Goal: Information Seeking & Learning: Learn about a topic

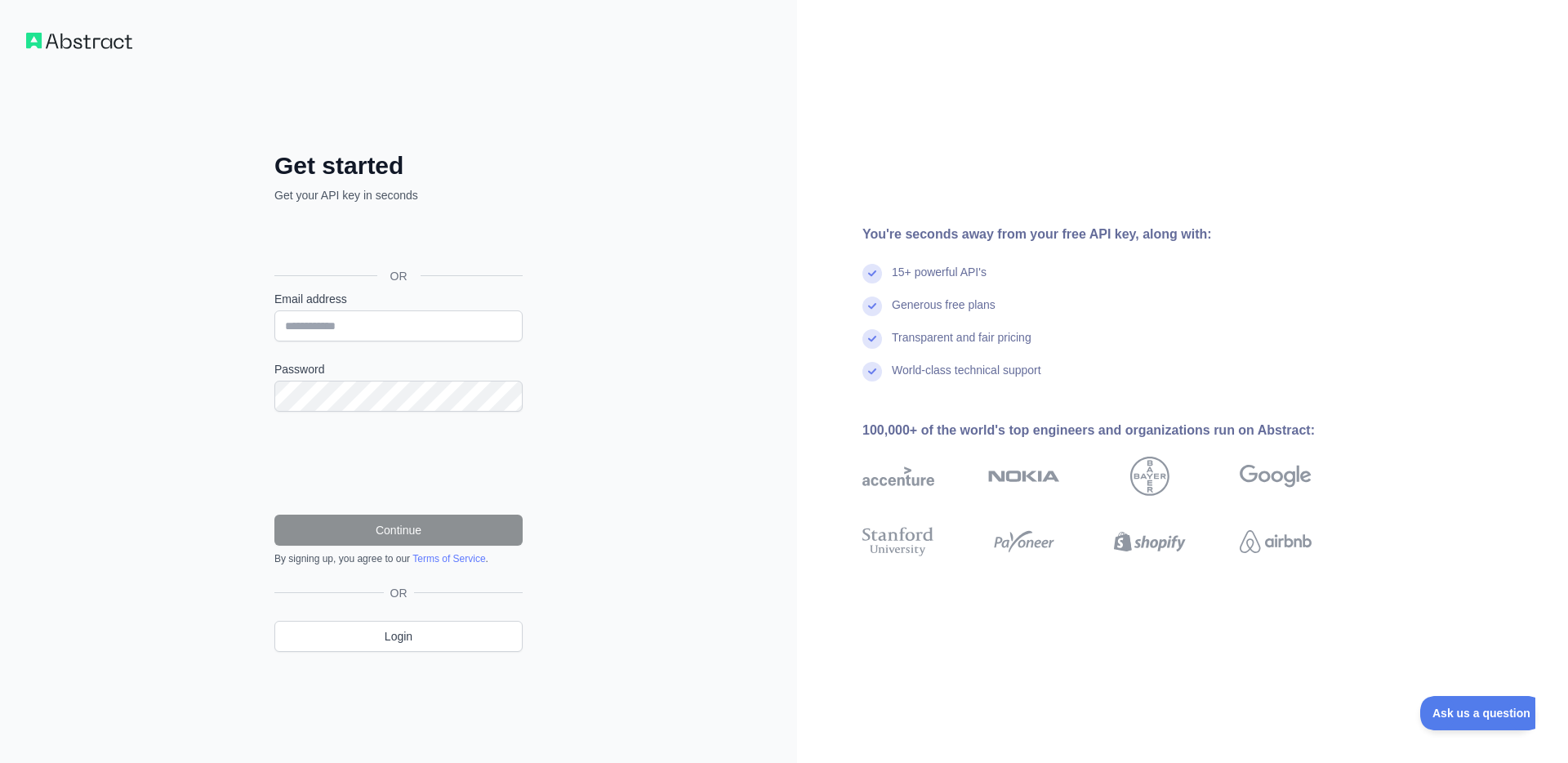
click at [406, 237] on div "Войти с аккаунтом Google (откроется в новой вкладке)" at bounding box center [396, 239] width 245 height 36
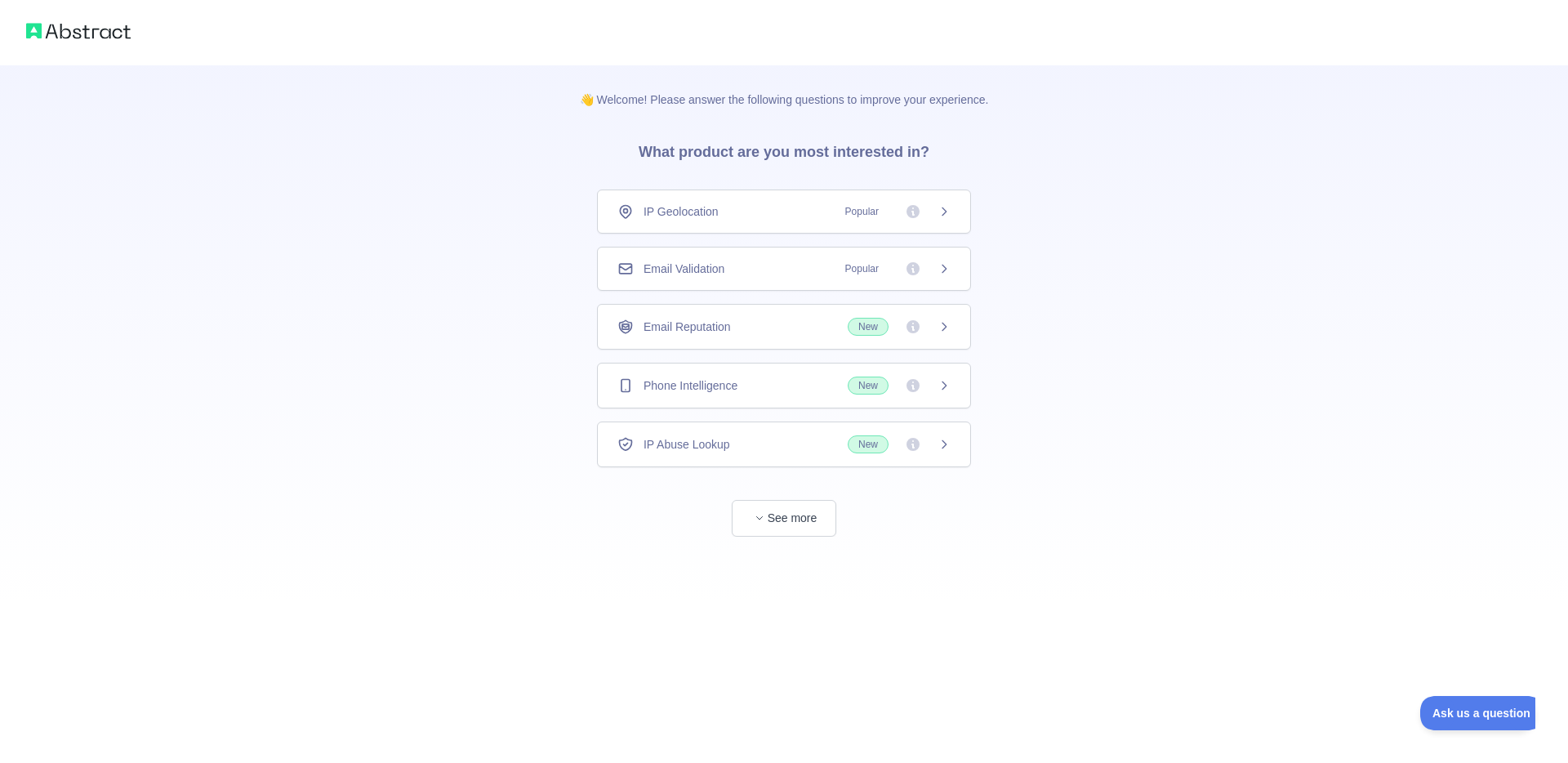
click at [757, 208] on div "IP Geolocation Popular" at bounding box center [784, 211] width 333 height 17
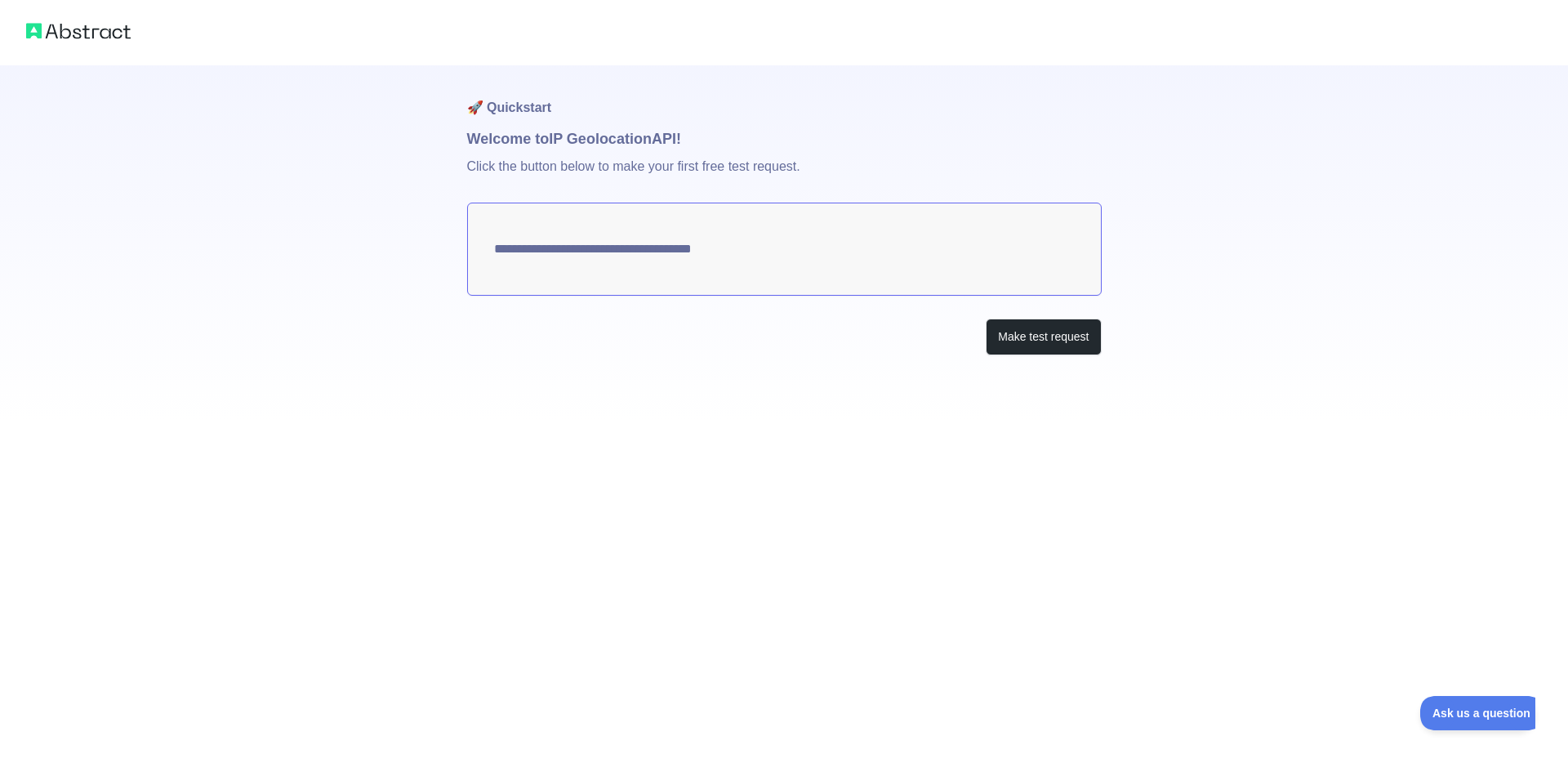
type textarea "**********"
click at [899, 258] on textarea "**********" at bounding box center [784, 248] width 634 height 93
click at [1005, 338] on button "Make test request" at bounding box center [1043, 337] width 115 height 37
click at [803, 252] on textarea "**********" at bounding box center [784, 248] width 634 height 93
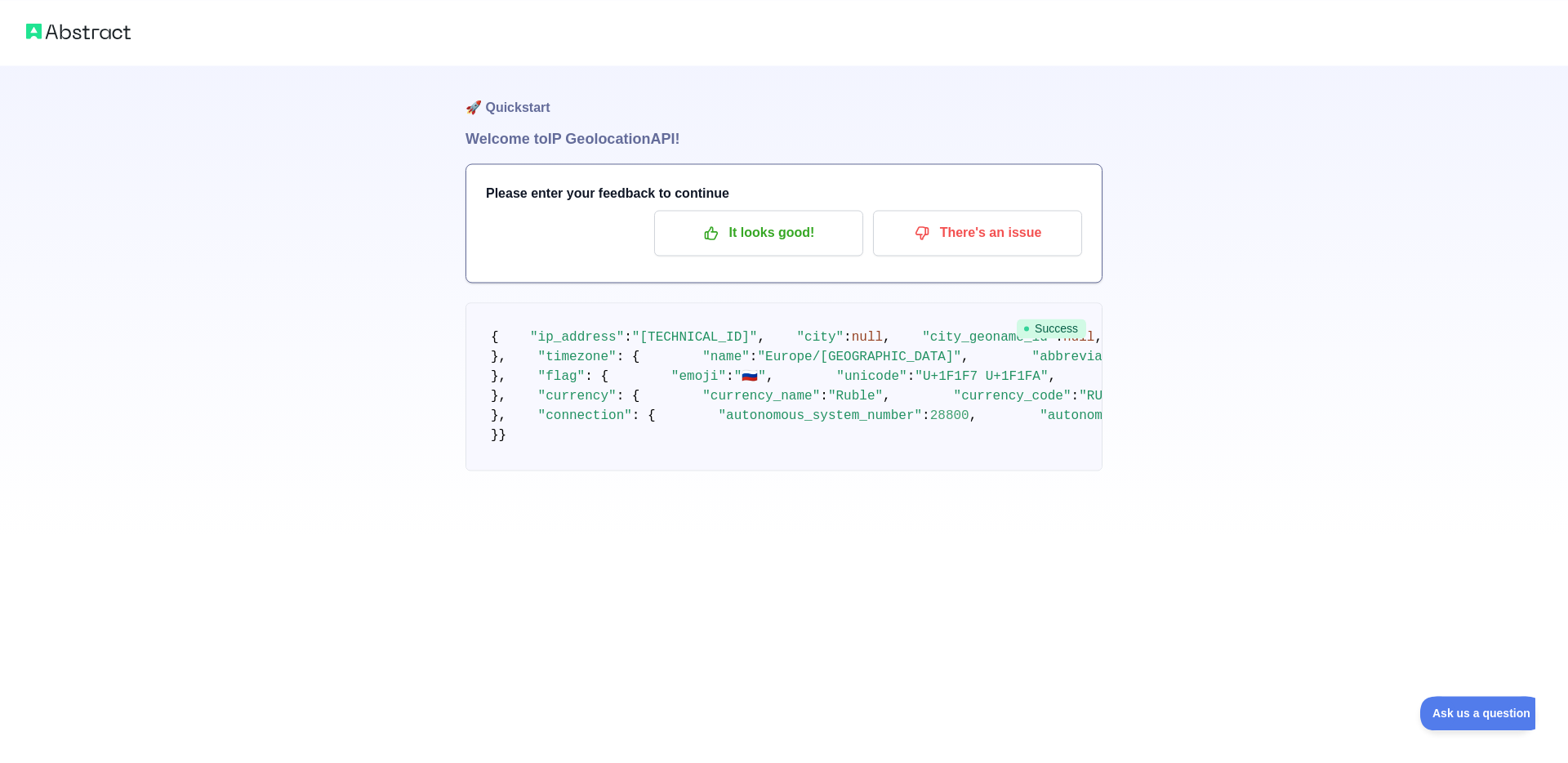
scroll to position [199, 0]
click at [926, 322] on pre "{ "ip_address" : "193.41.142.253" , "city" : null , "city_geoname_id" : null , …" at bounding box center [784, 386] width 637 height 168
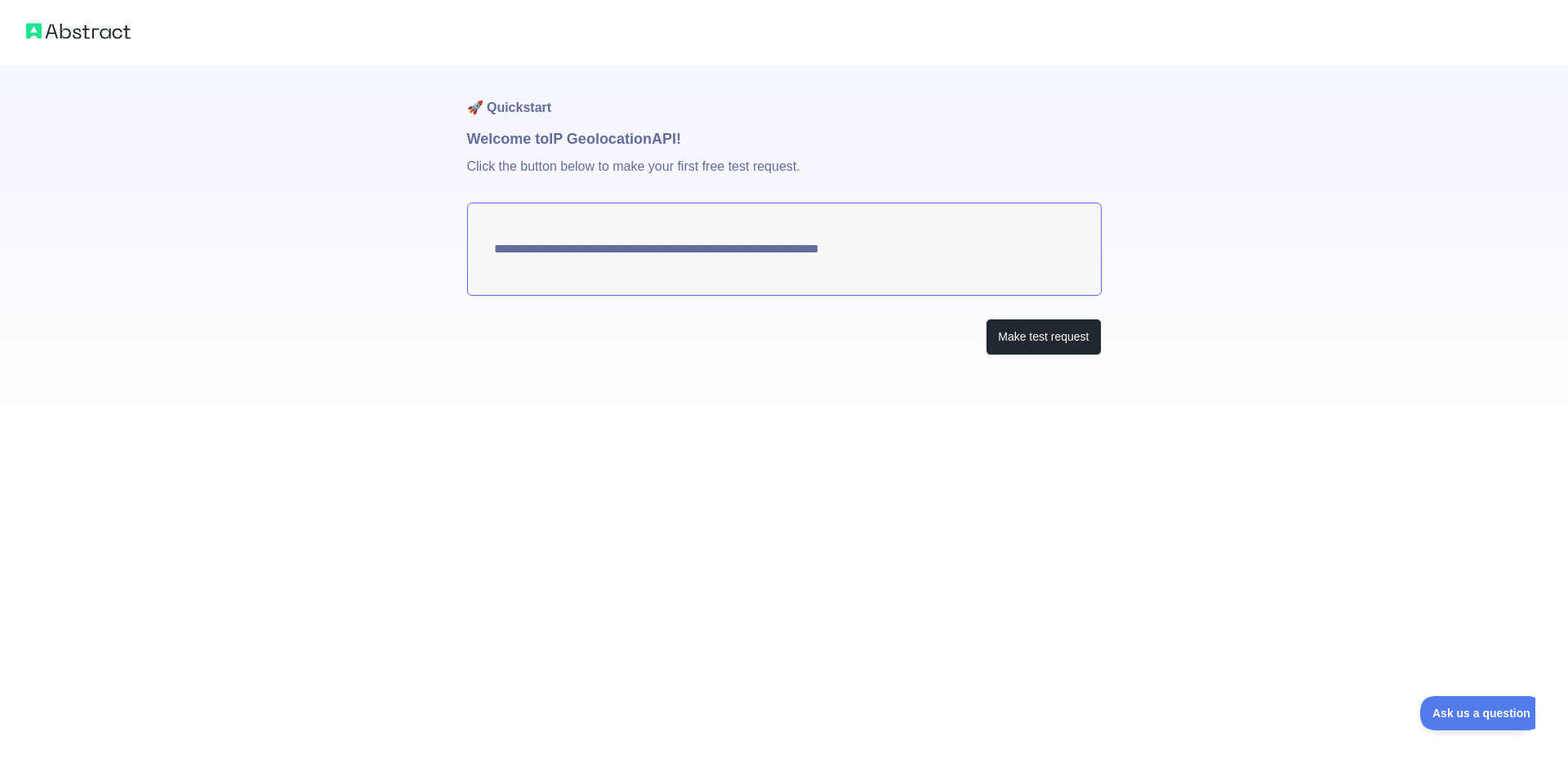
click at [586, 252] on textarea "**********" at bounding box center [784, 248] width 634 height 93
click at [535, 107] on h1 "🚀 Quickstart" at bounding box center [784, 96] width 634 height 62
click at [62, 38] on img at bounding box center [78, 30] width 104 height 23
click at [63, 34] on img at bounding box center [78, 30] width 104 height 23
click at [1449, 715] on span "Ask us a question" at bounding box center [1474, 711] width 123 height 12
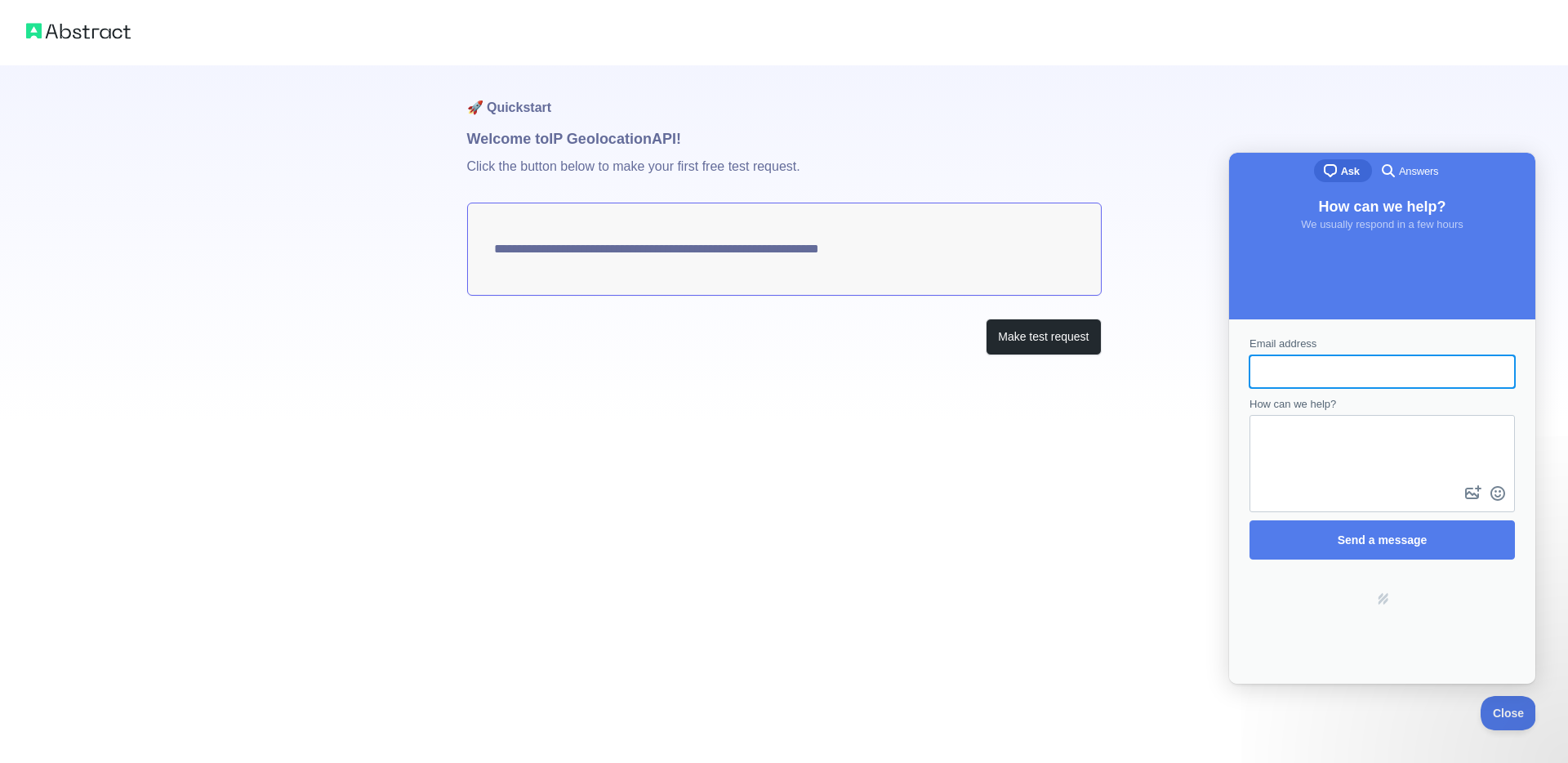
click at [850, 597] on div "**********" at bounding box center [784, 381] width 1568 height 763
click at [93, 21] on img at bounding box center [78, 30] width 104 height 23
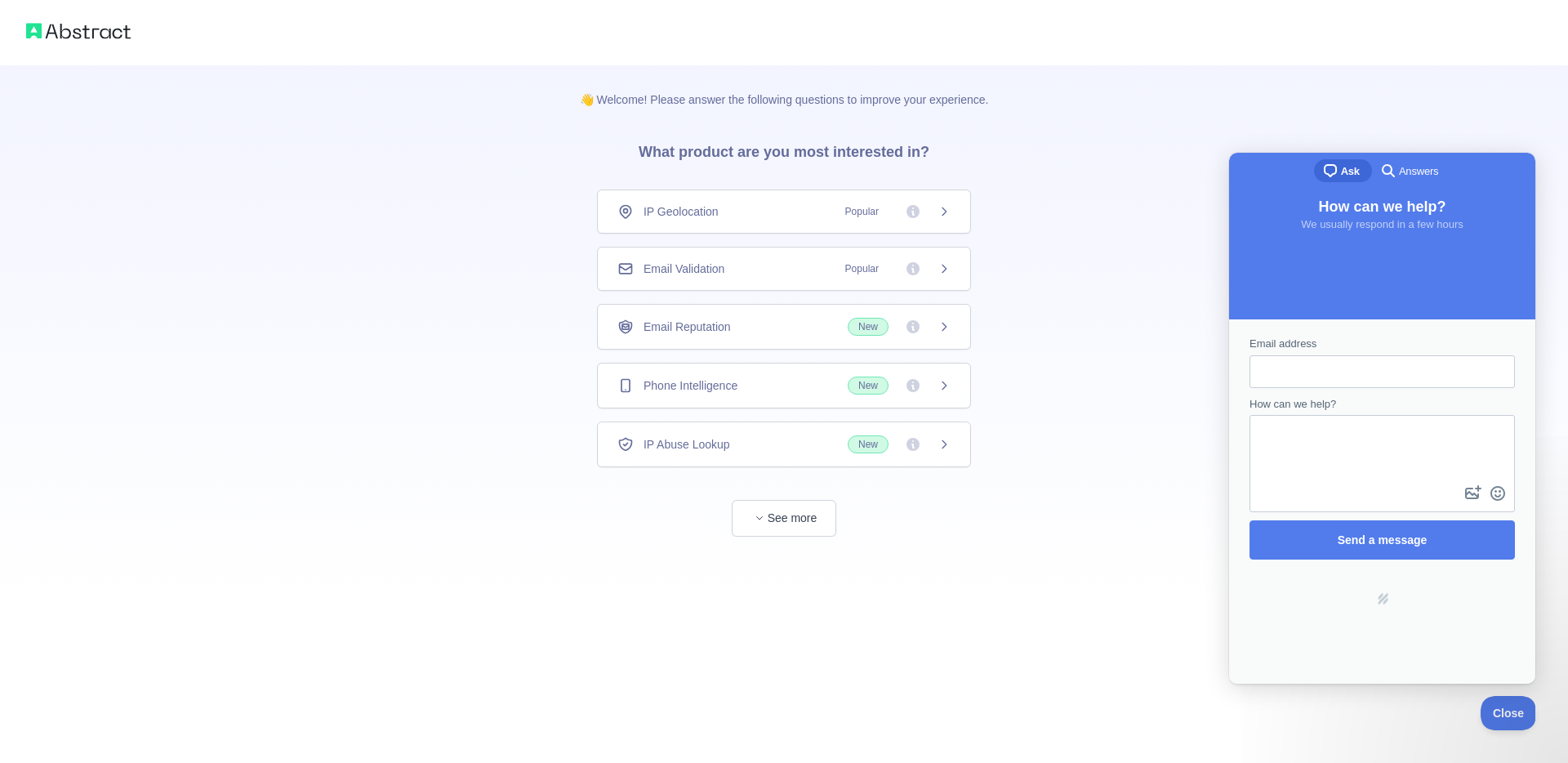
click at [642, 261] on div "Email Validation" at bounding box center [671, 269] width 107 height 17
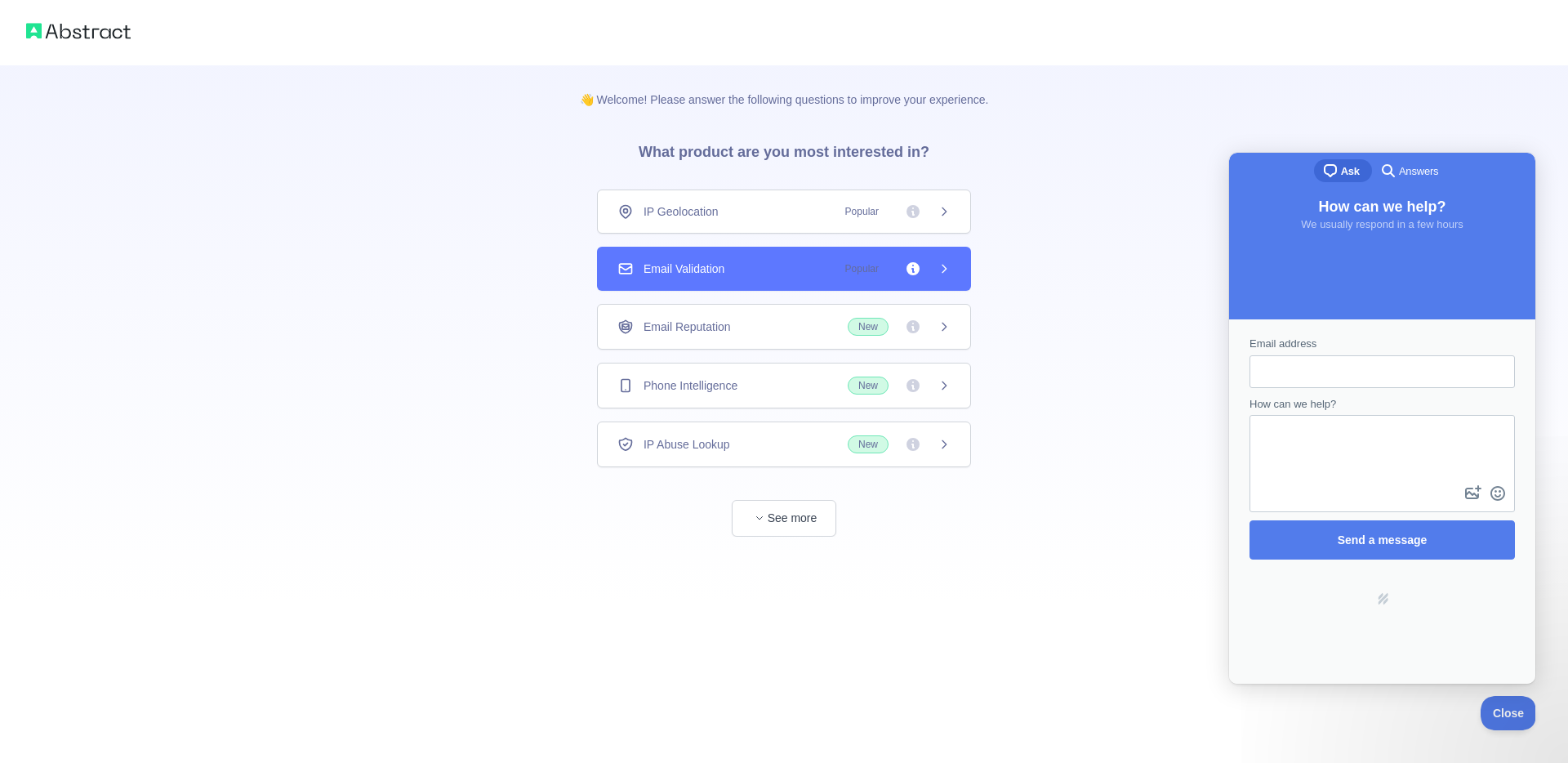
click at [642, 267] on div "Email Validation" at bounding box center [671, 269] width 107 height 17
click at [1154, 607] on div "👋 Welcome! Please answer the following questions to improve your experience. Wh…" at bounding box center [784, 381] width 1568 height 763
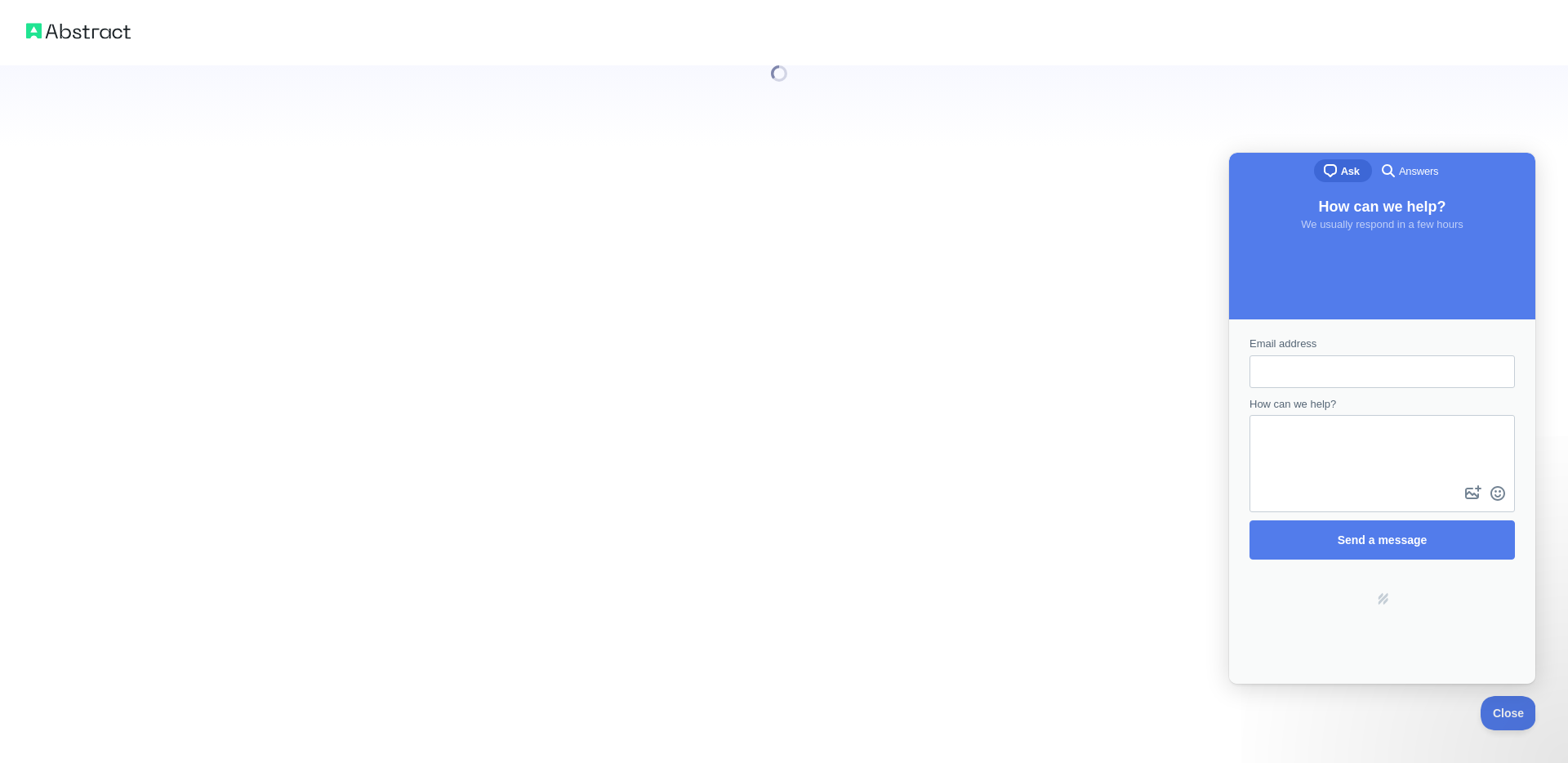
click at [658, 267] on div at bounding box center [784, 381] width 1568 height 763
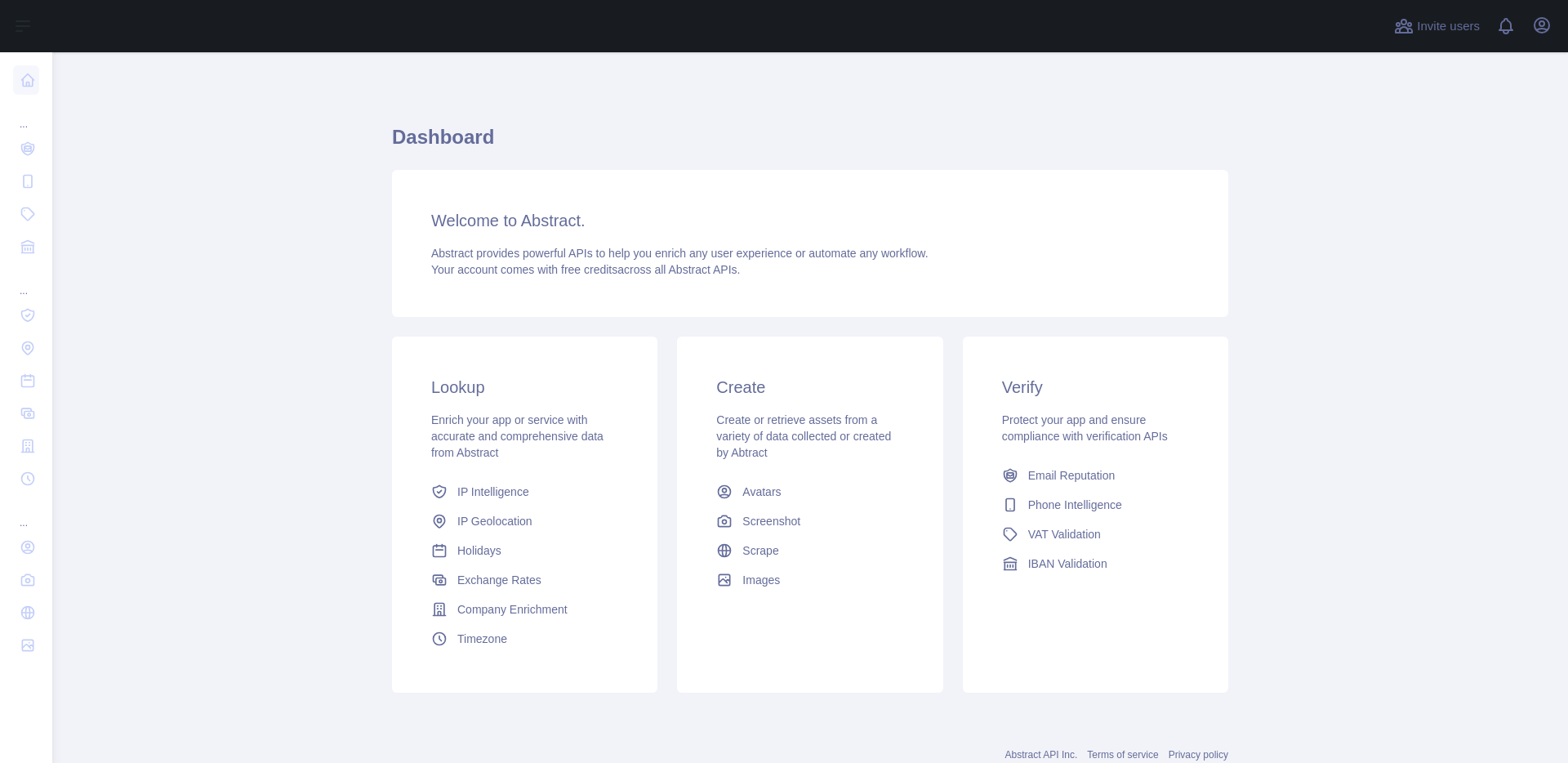
scroll to position [51, 0]
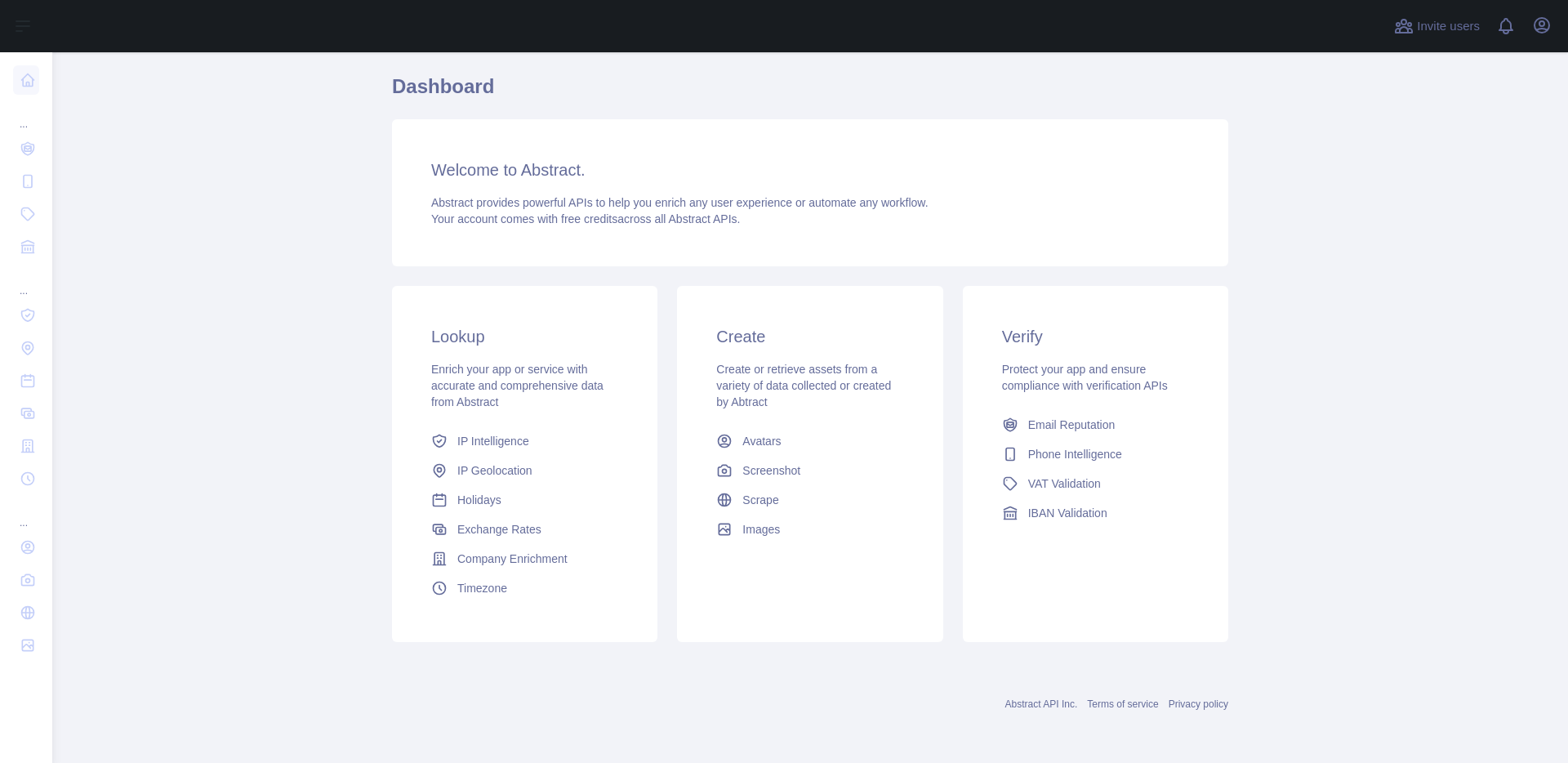
click at [454, 344] on h3 "Lookup" at bounding box center [525, 336] width 187 height 23
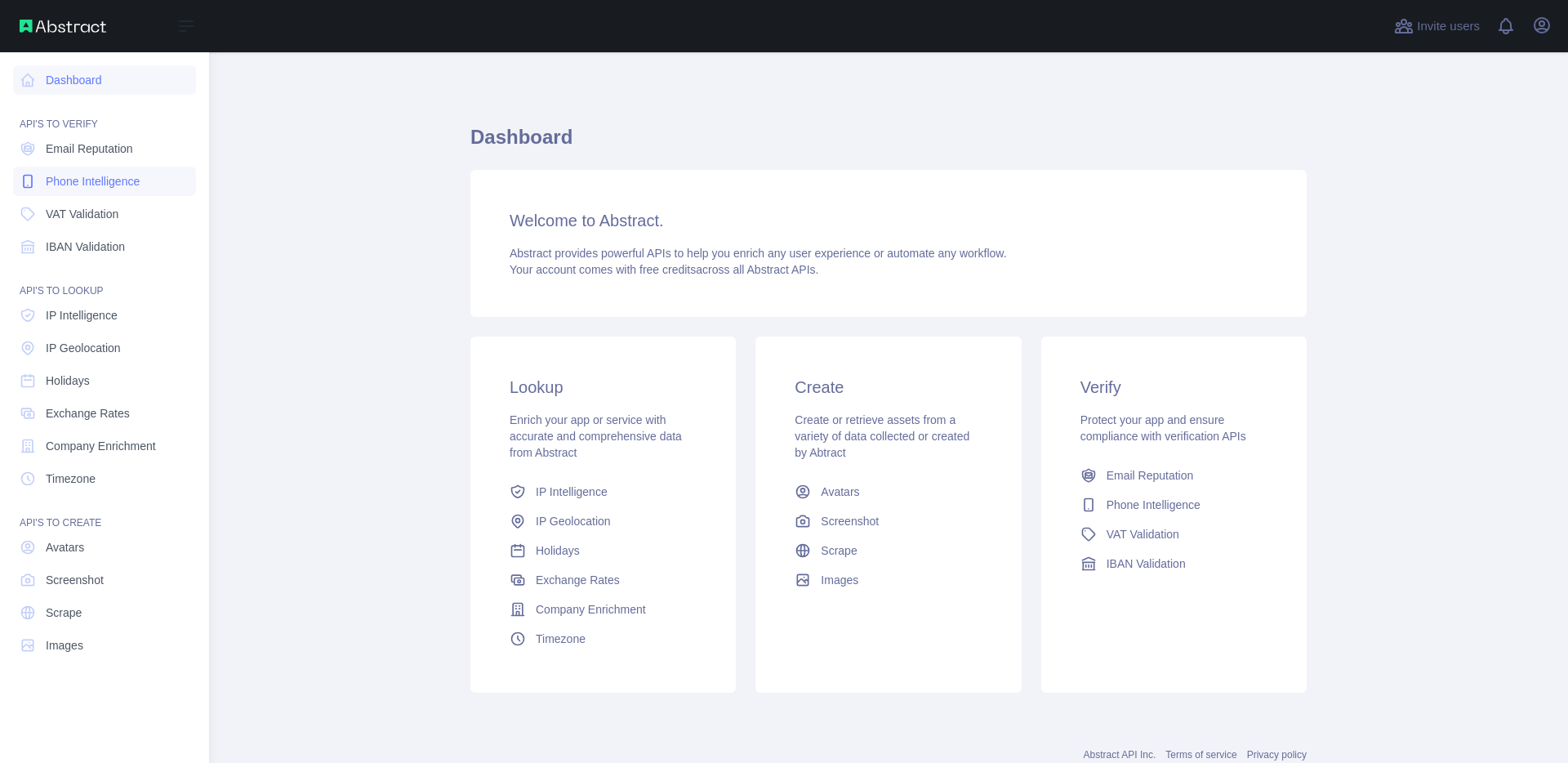
scroll to position [0, 0]
click at [86, 183] on span "Phone Intelligence" at bounding box center [93, 181] width 94 height 17
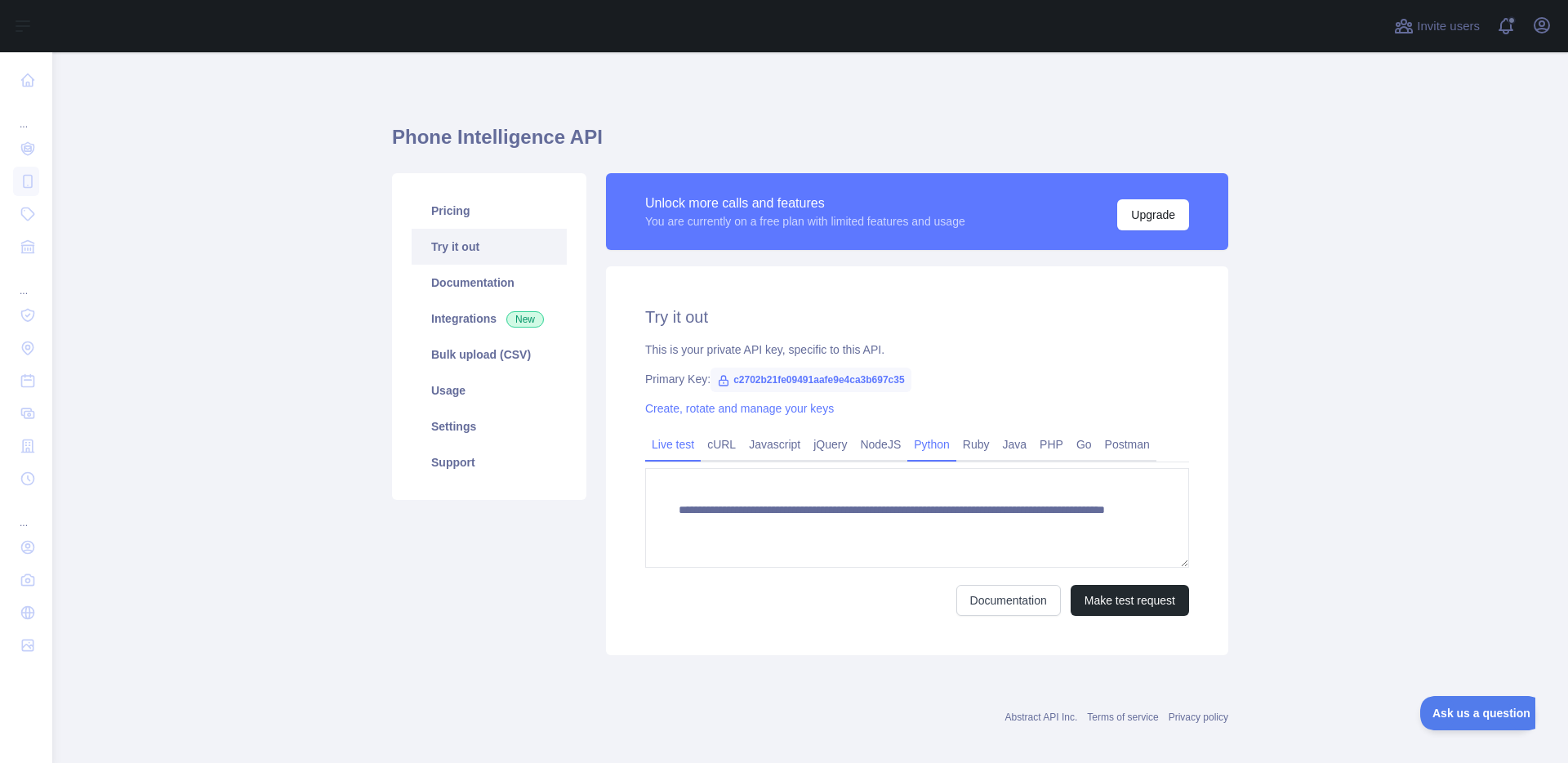
click at [940, 450] on link "Python" at bounding box center [931, 444] width 49 height 26
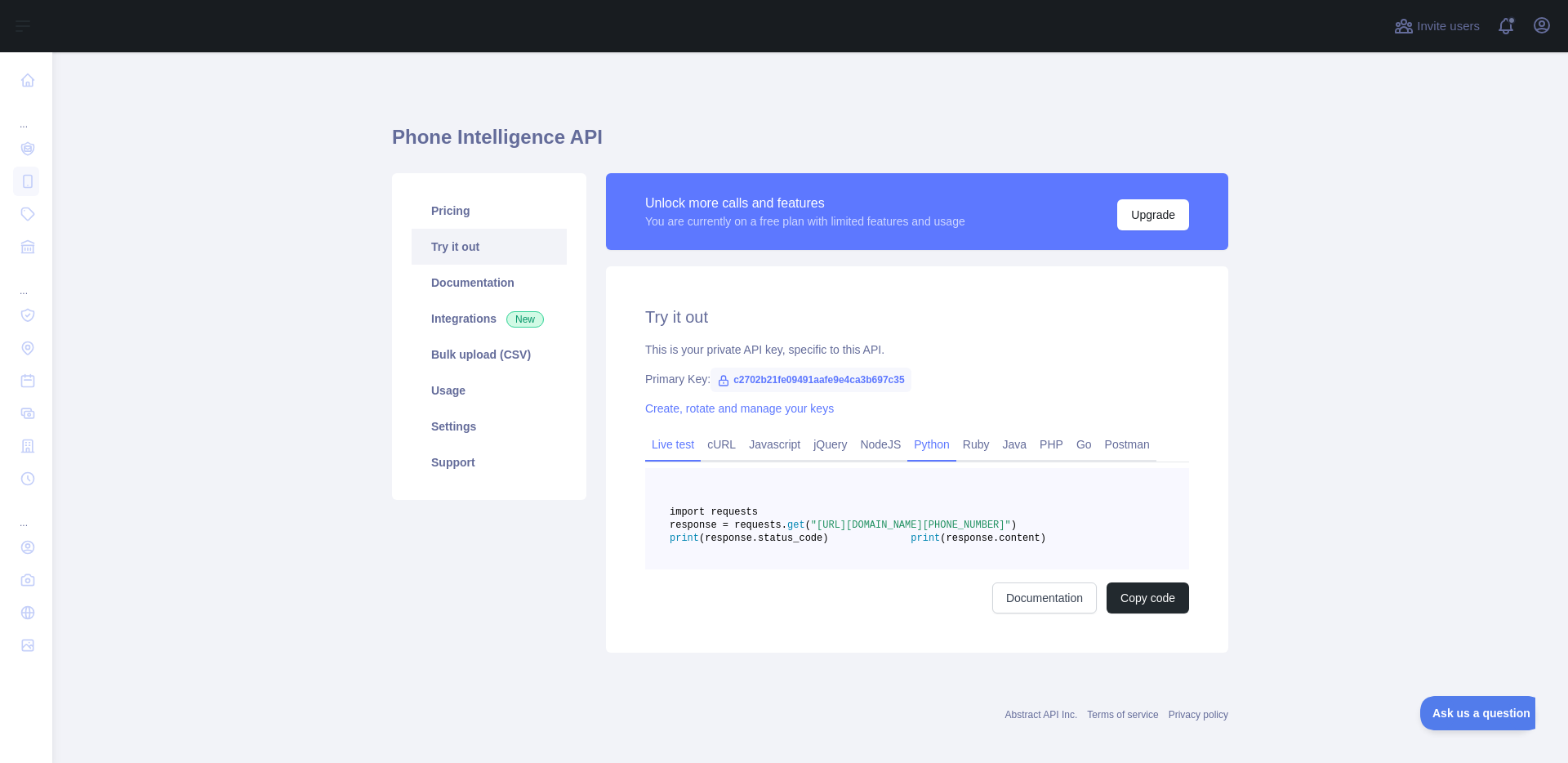
click at [680, 450] on link "Live test" at bounding box center [672, 444] width 55 height 26
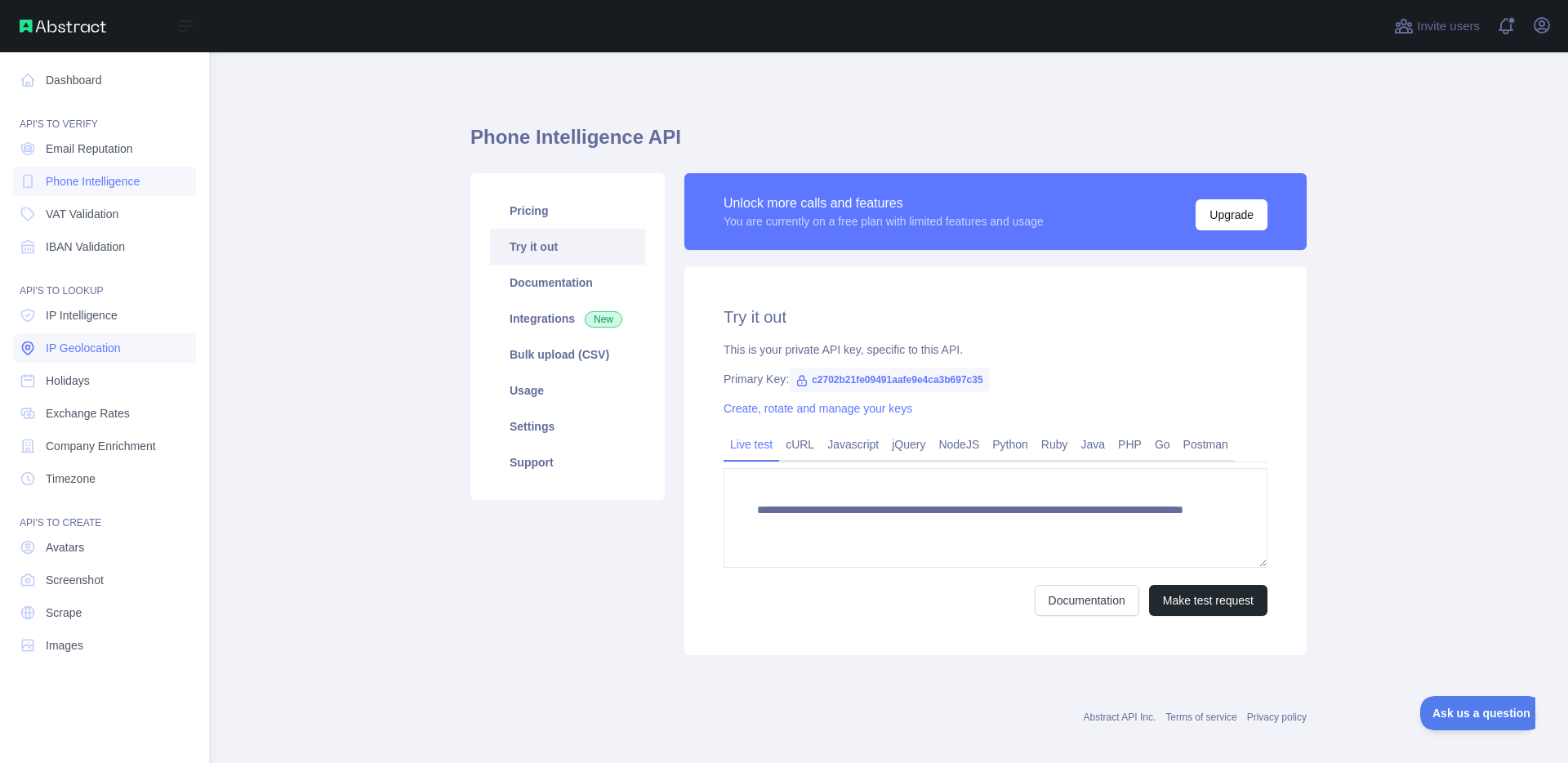
click at [124, 361] on link "IP Geolocation" at bounding box center [104, 348] width 183 height 29
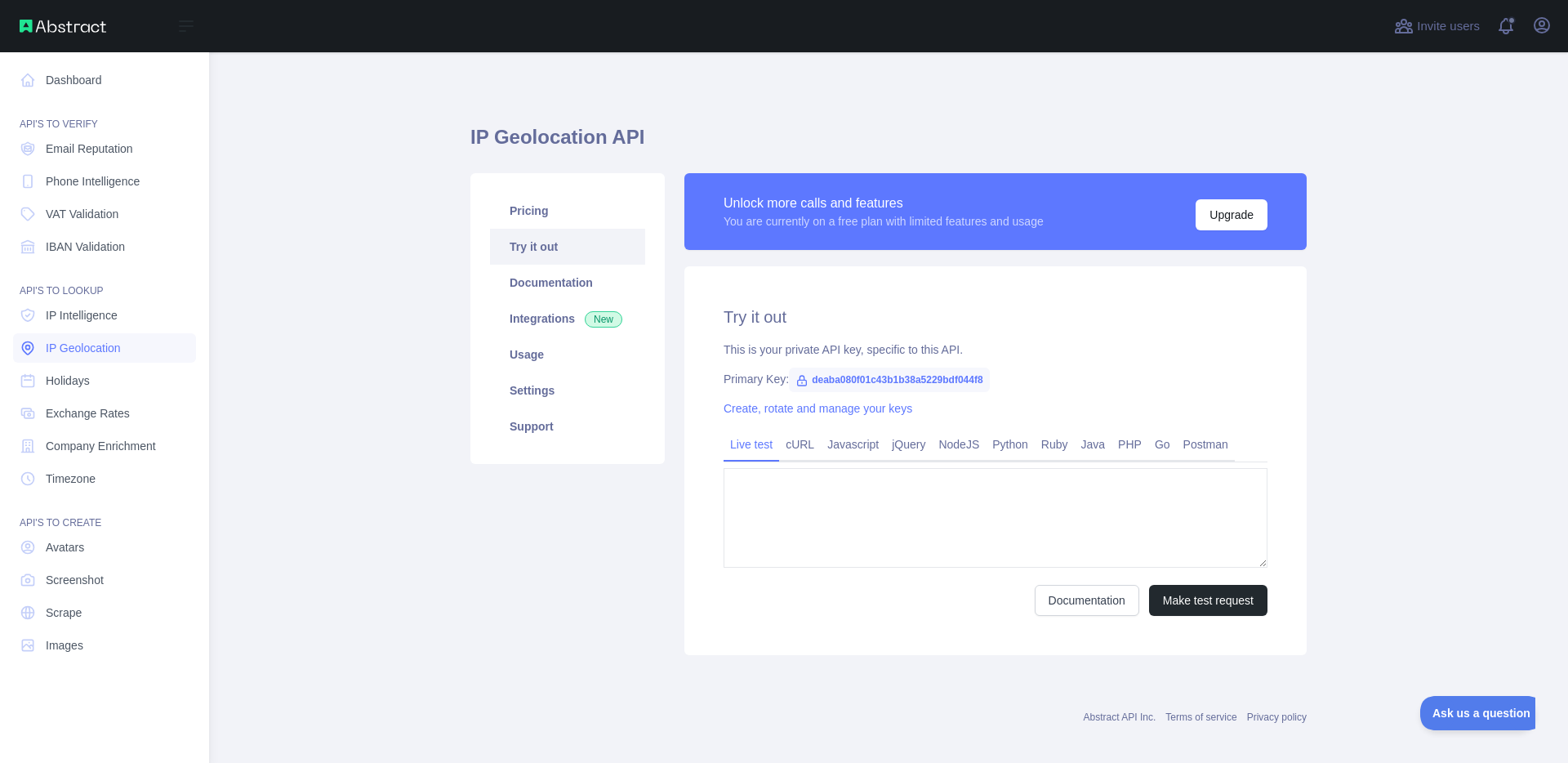
type textarea "**********"
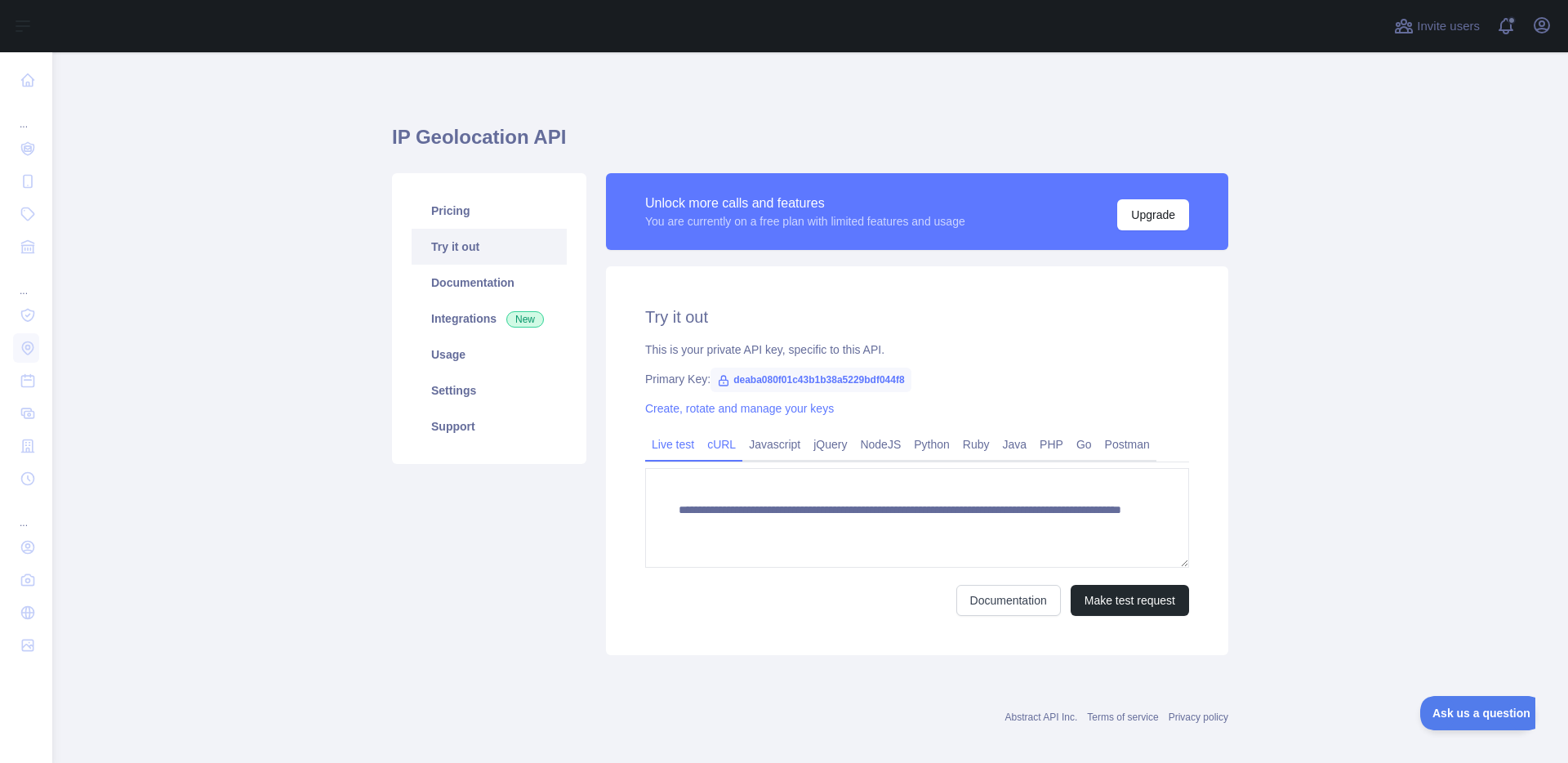
click at [733, 436] on link "cURL" at bounding box center [722, 444] width 42 height 26
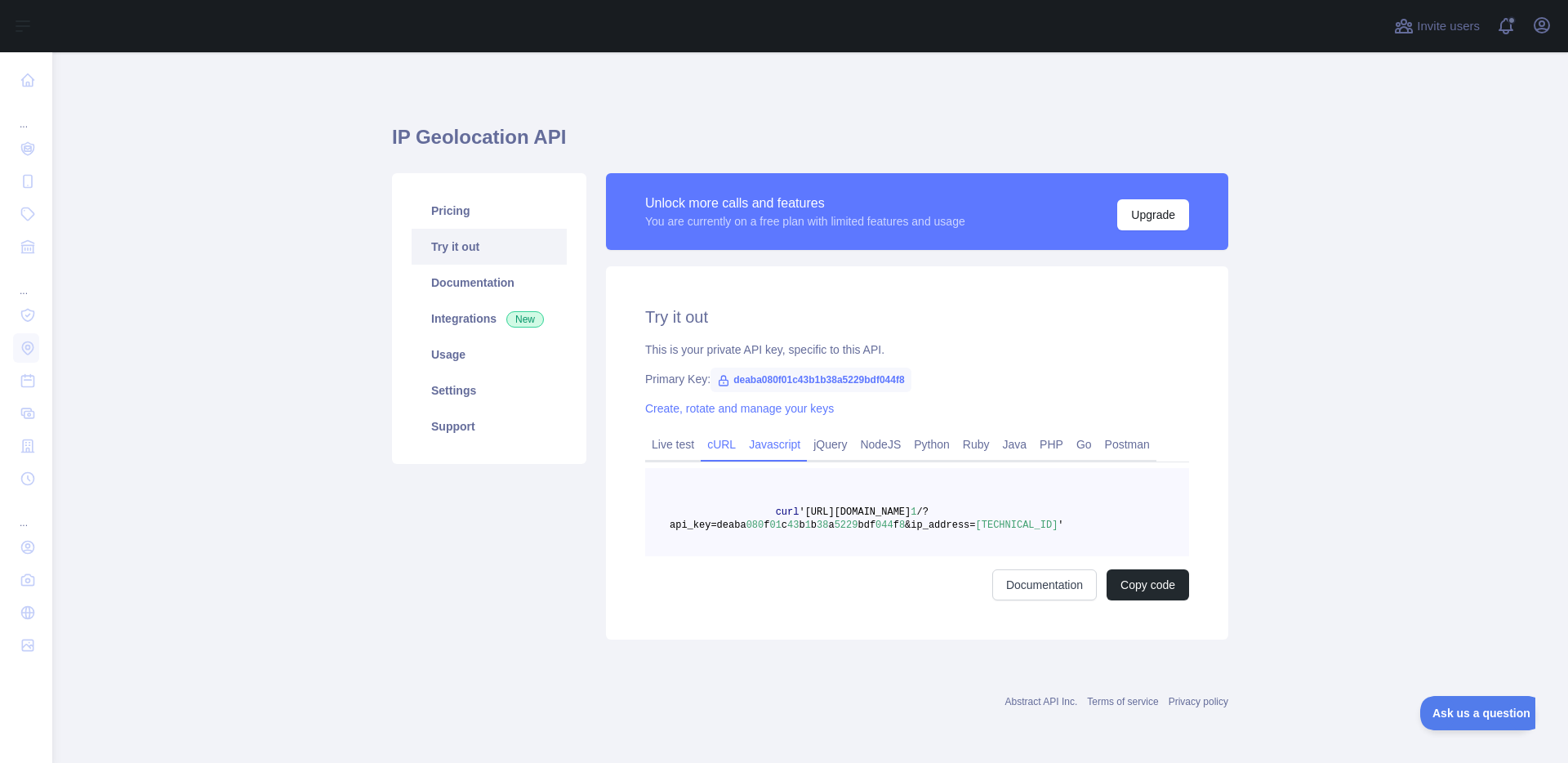
click at [760, 443] on link "Javascript" at bounding box center [774, 444] width 64 height 26
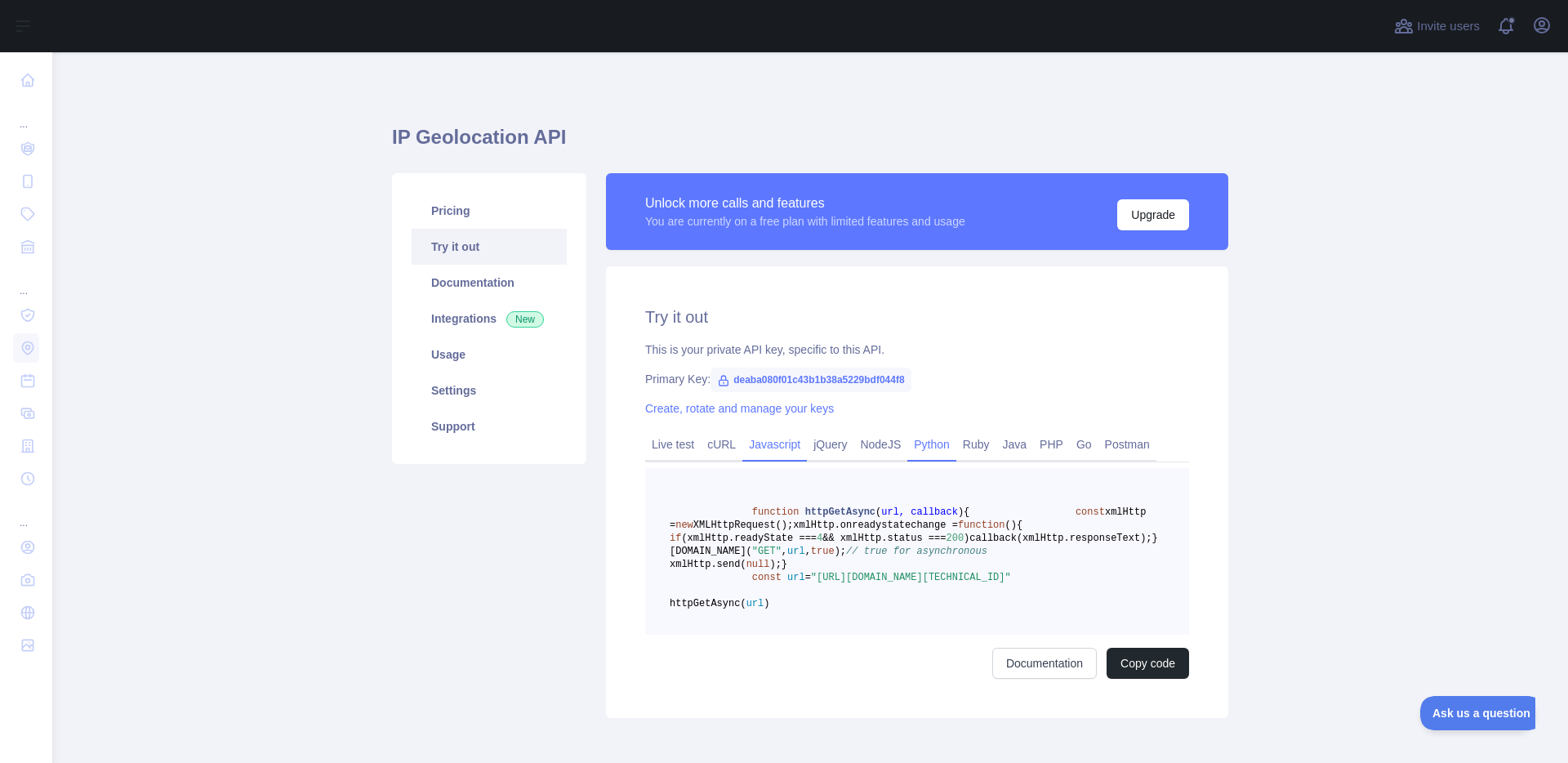
click at [926, 459] on div "Python" at bounding box center [931, 449] width 49 height 25
click at [926, 453] on link "Python" at bounding box center [931, 444] width 49 height 26
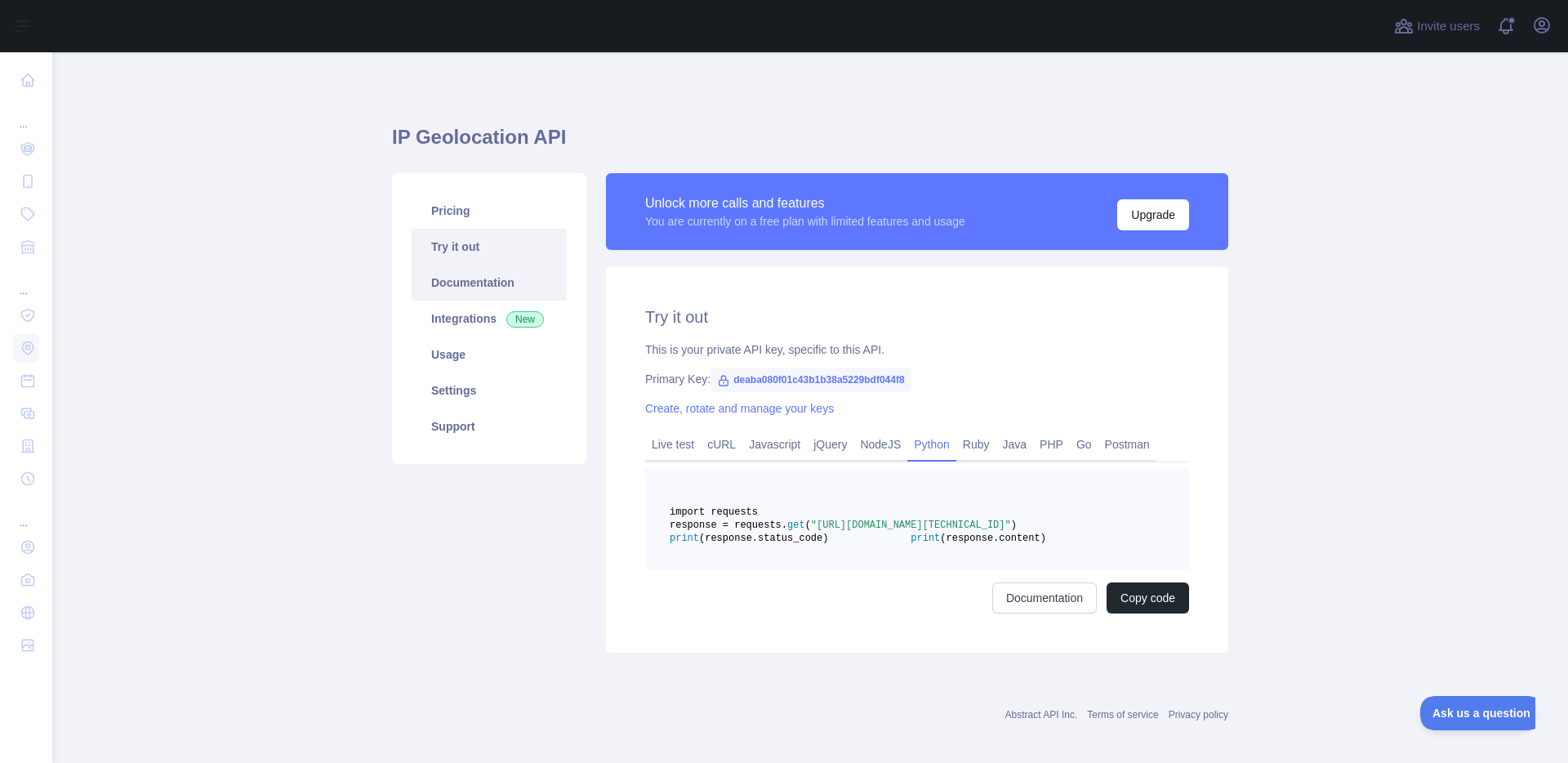
click at [473, 280] on link "Documentation" at bounding box center [490, 282] width 155 height 36
click at [474, 210] on link "Pricing" at bounding box center [490, 211] width 155 height 36
